Goal: Task Accomplishment & Management: Manage account settings

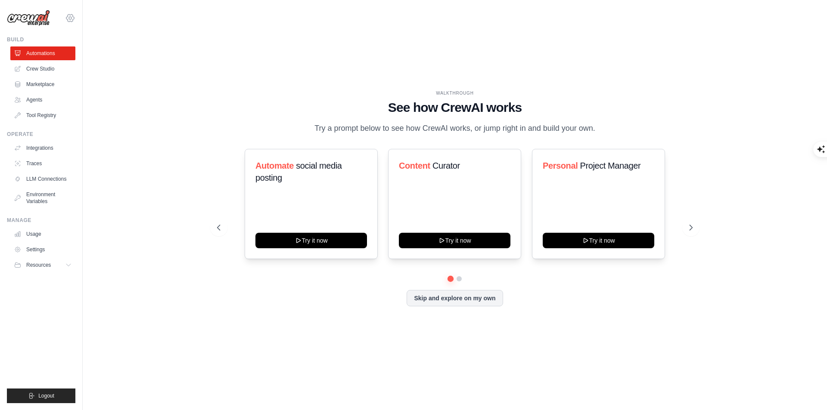
click at [73, 22] on icon at bounding box center [70, 18] width 10 height 10
click at [57, 57] on link "Settings" at bounding box center [70, 58] width 76 height 16
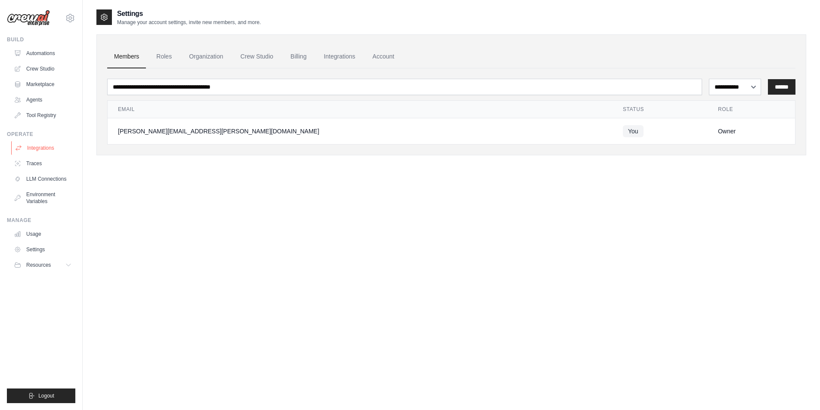
click at [43, 147] on link "Integrations" at bounding box center [43, 148] width 65 height 14
